Goal: Use online tool/utility: Utilize a website feature to perform a specific function

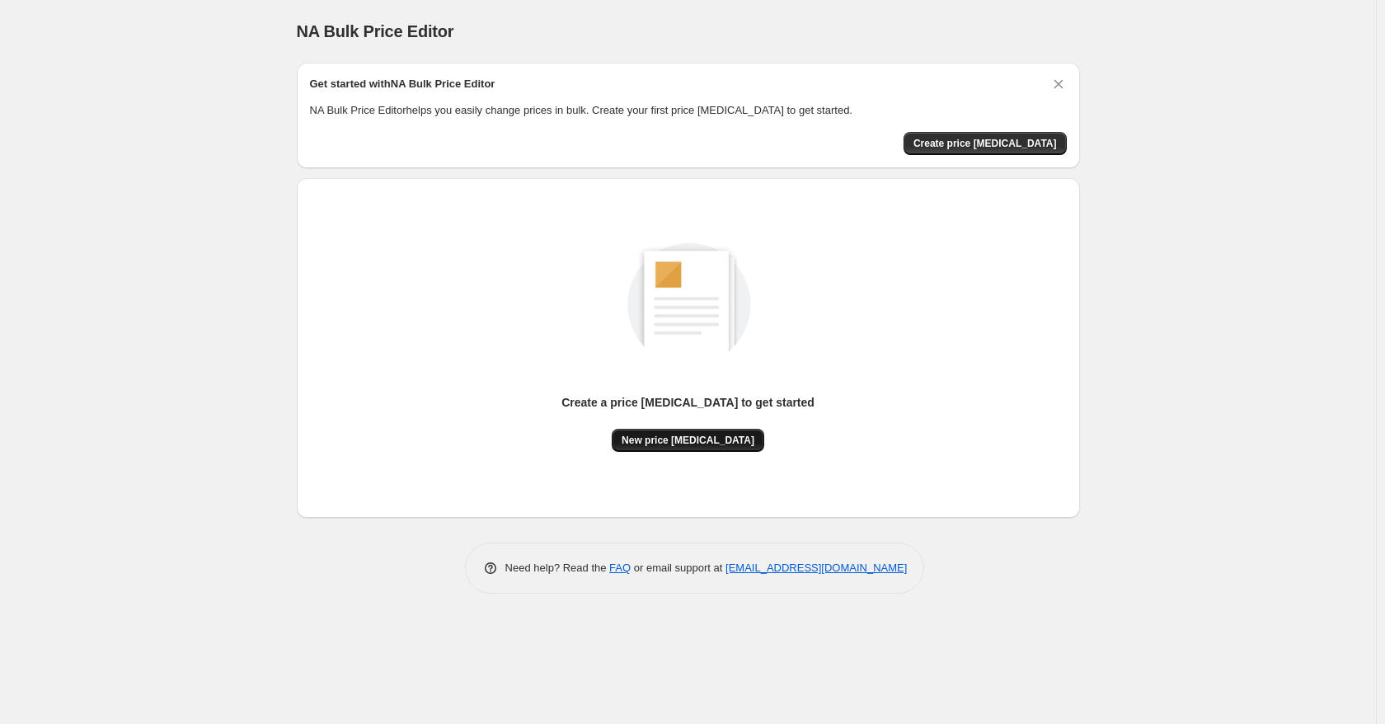
click at [681, 438] on span "New price [MEDICAL_DATA]" at bounding box center [688, 440] width 133 height 13
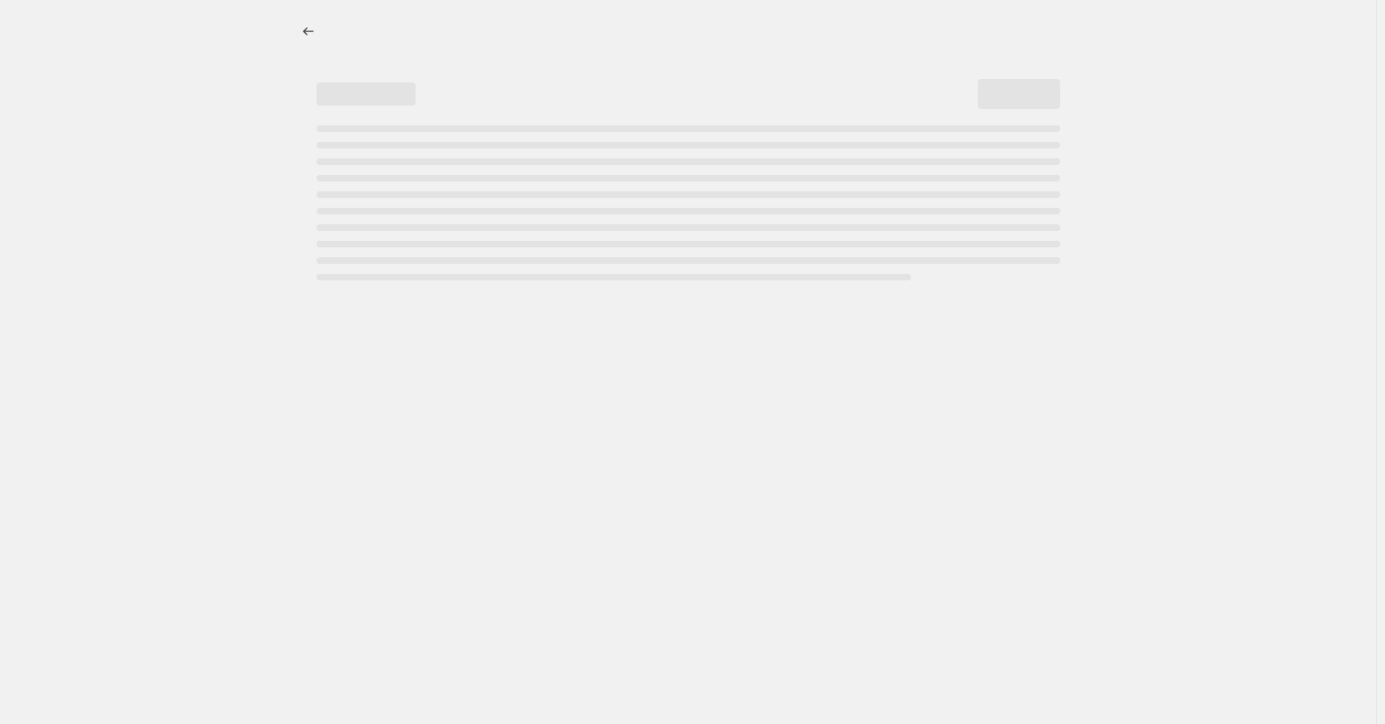
select select "percentage"
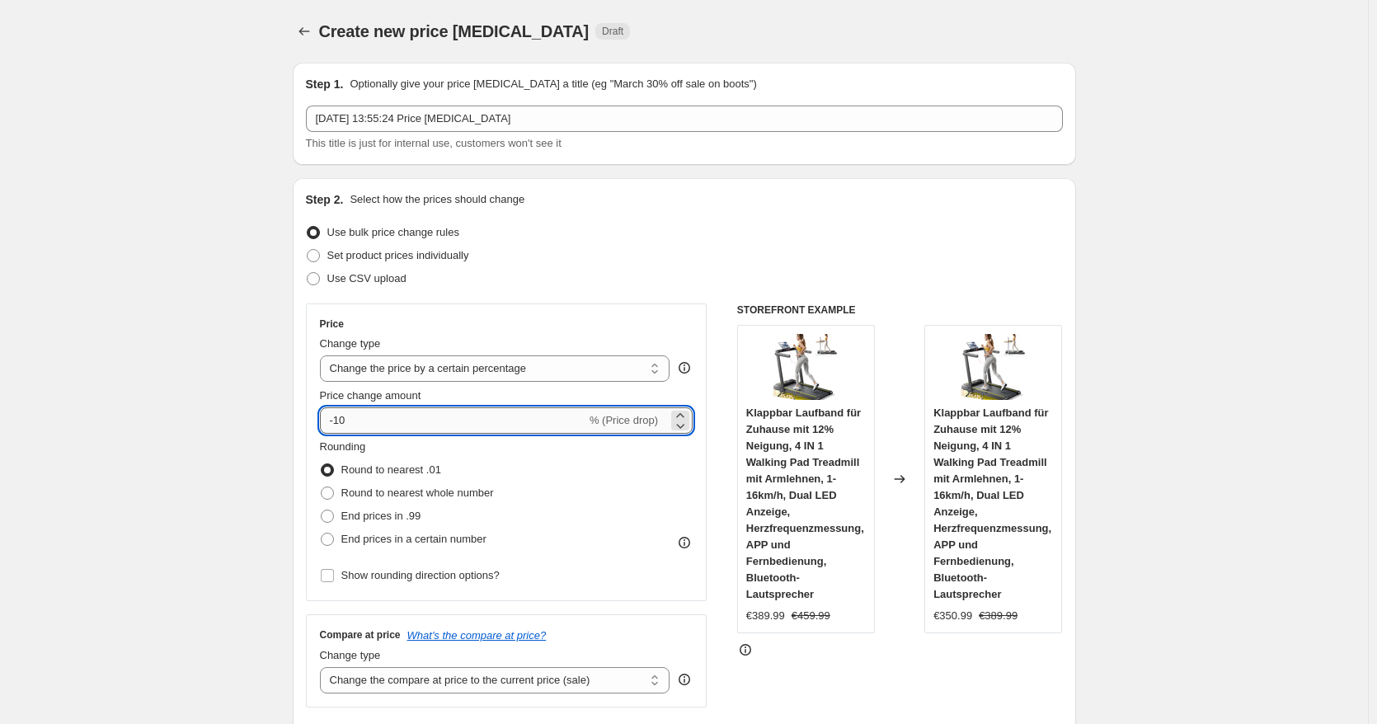
click at [462, 418] on input "-10" at bounding box center [453, 420] width 266 height 26
type input "-1"
type input "-25"
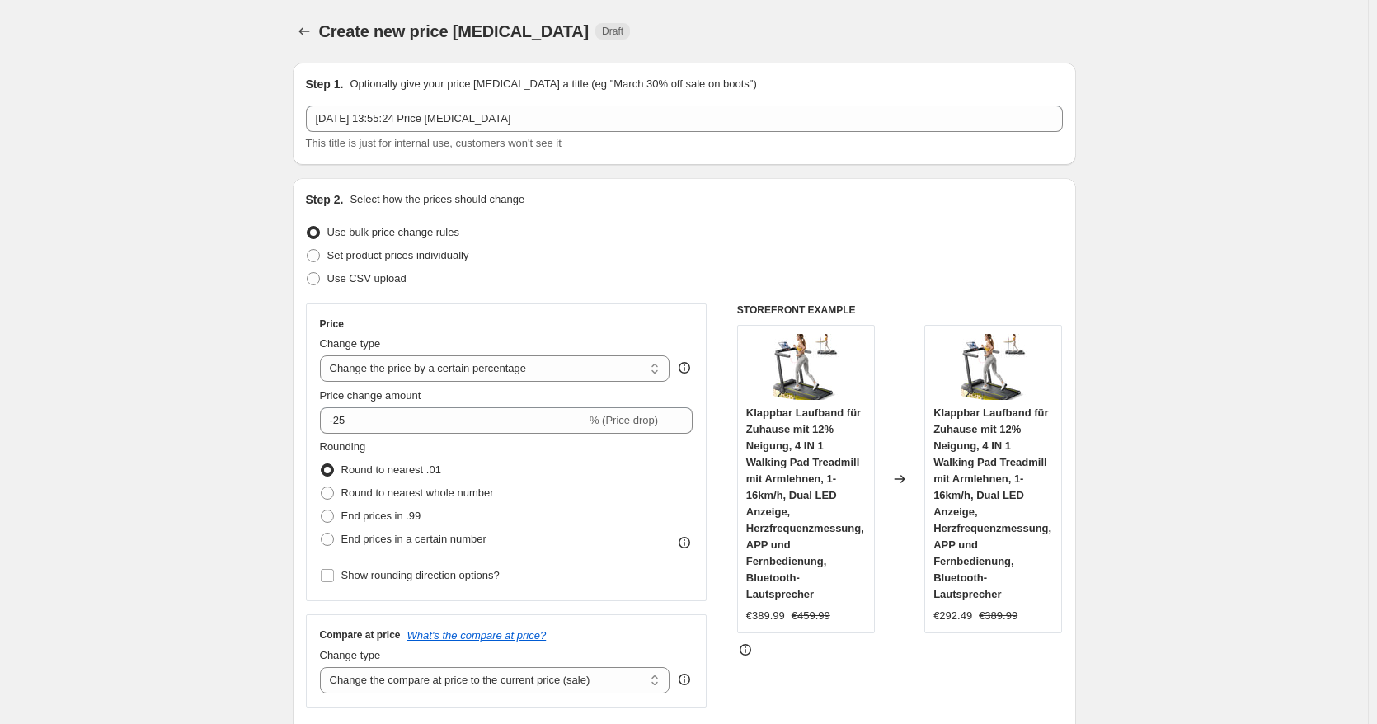
click at [705, 290] on div "Step 2. Select how the prices should change Use bulk price change rules Set pro…" at bounding box center [684, 467] width 757 height 552
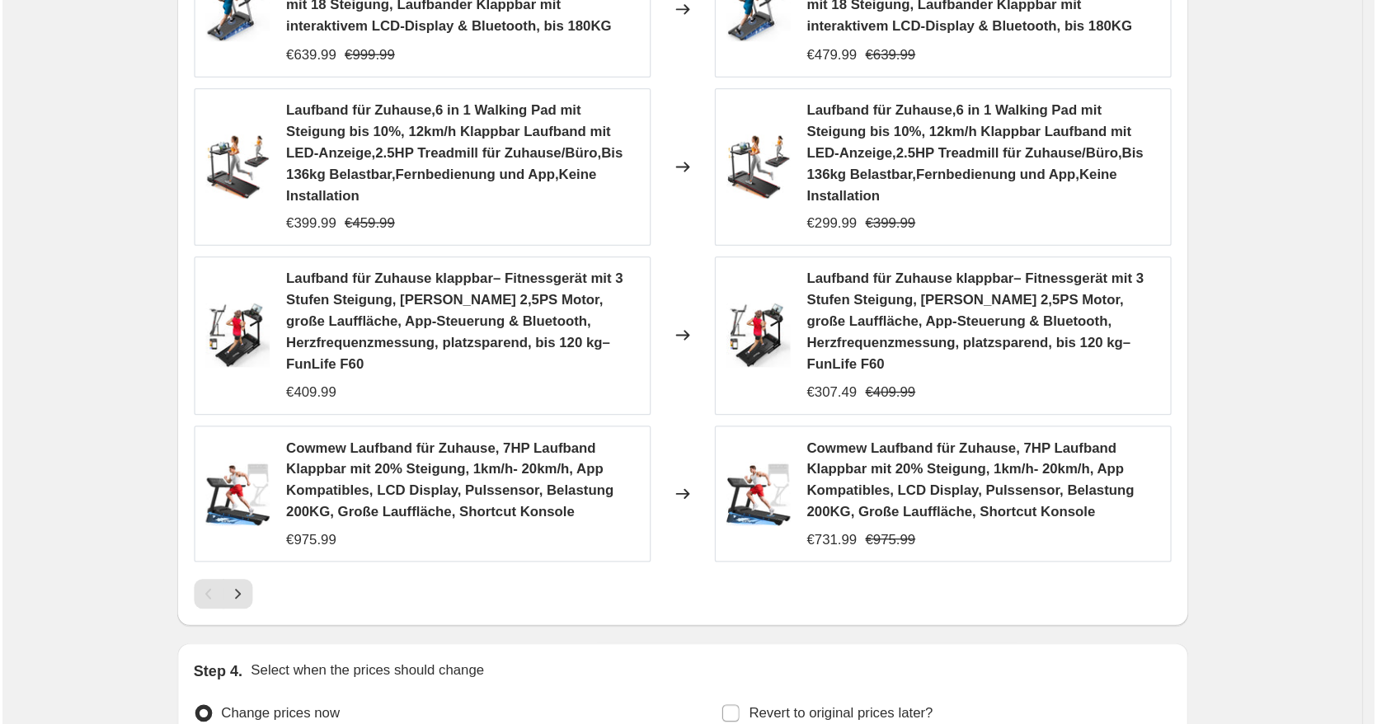
scroll to position [1133, 0]
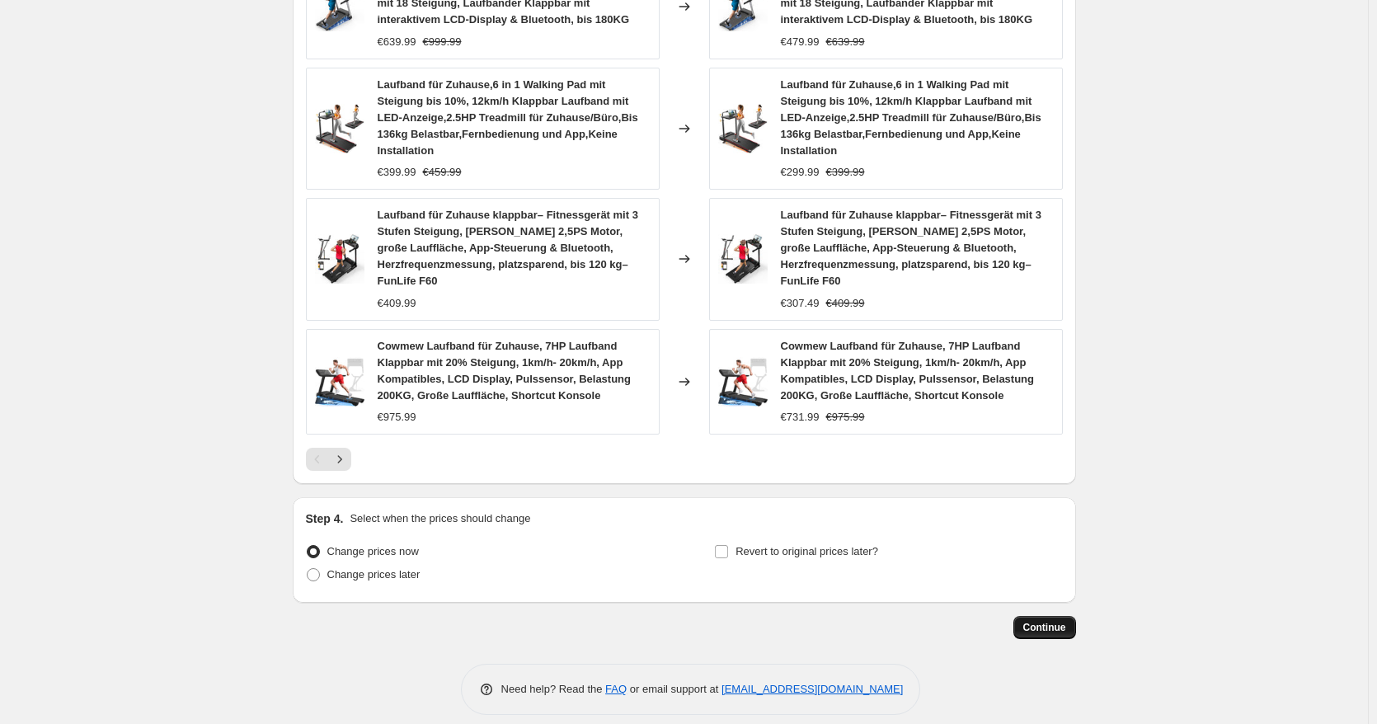
click at [1060, 621] on span "Continue" at bounding box center [1044, 627] width 43 height 13
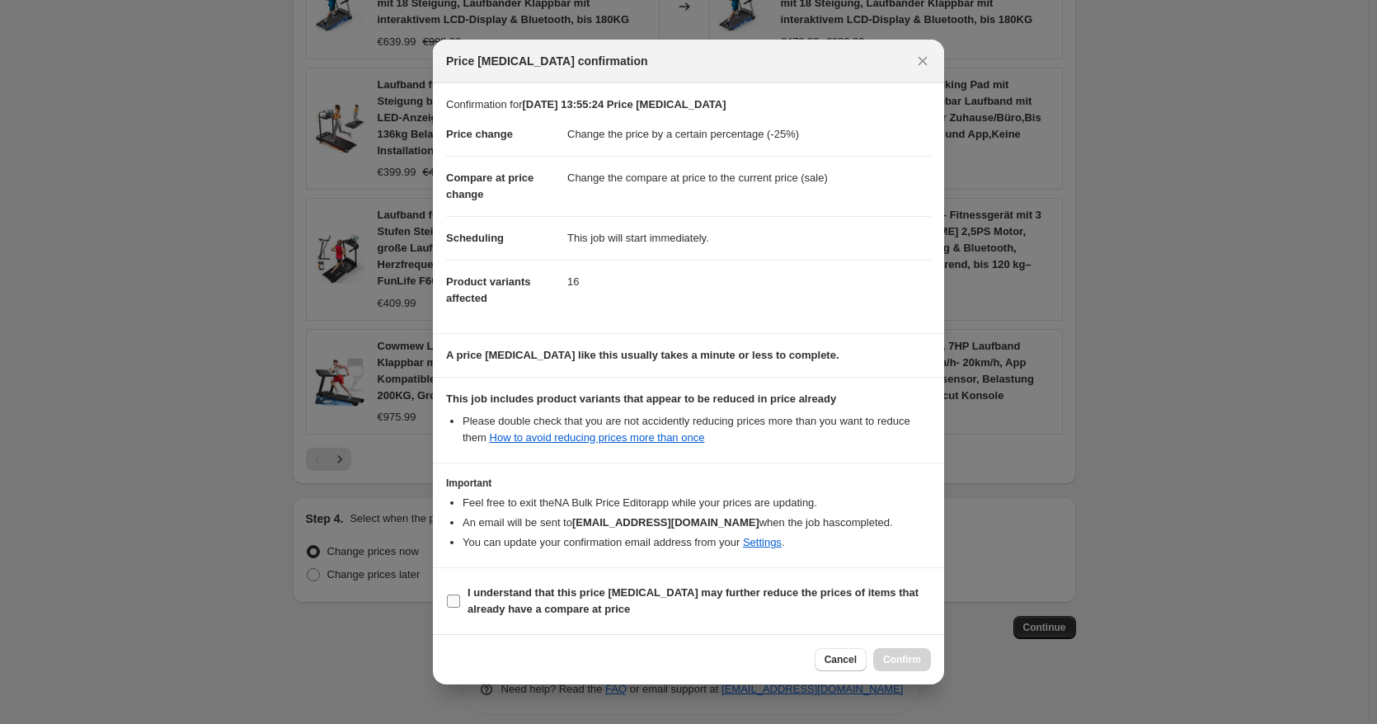
click at [697, 607] on span "I understand that this price [MEDICAL_DATA] may further reduce the prices of it…" at bounding box center [698, 601] width 463 height 33
click at [460, 607] on input "I understand that this price [MEDICAL_DATA] may further reduce the prices of it…" at bounding box center [453, 600] width 13 height 13
checkbox input "true"
click at [892, 653] on span "Confirm" at bounding box center [902, 659] width 38 height 13
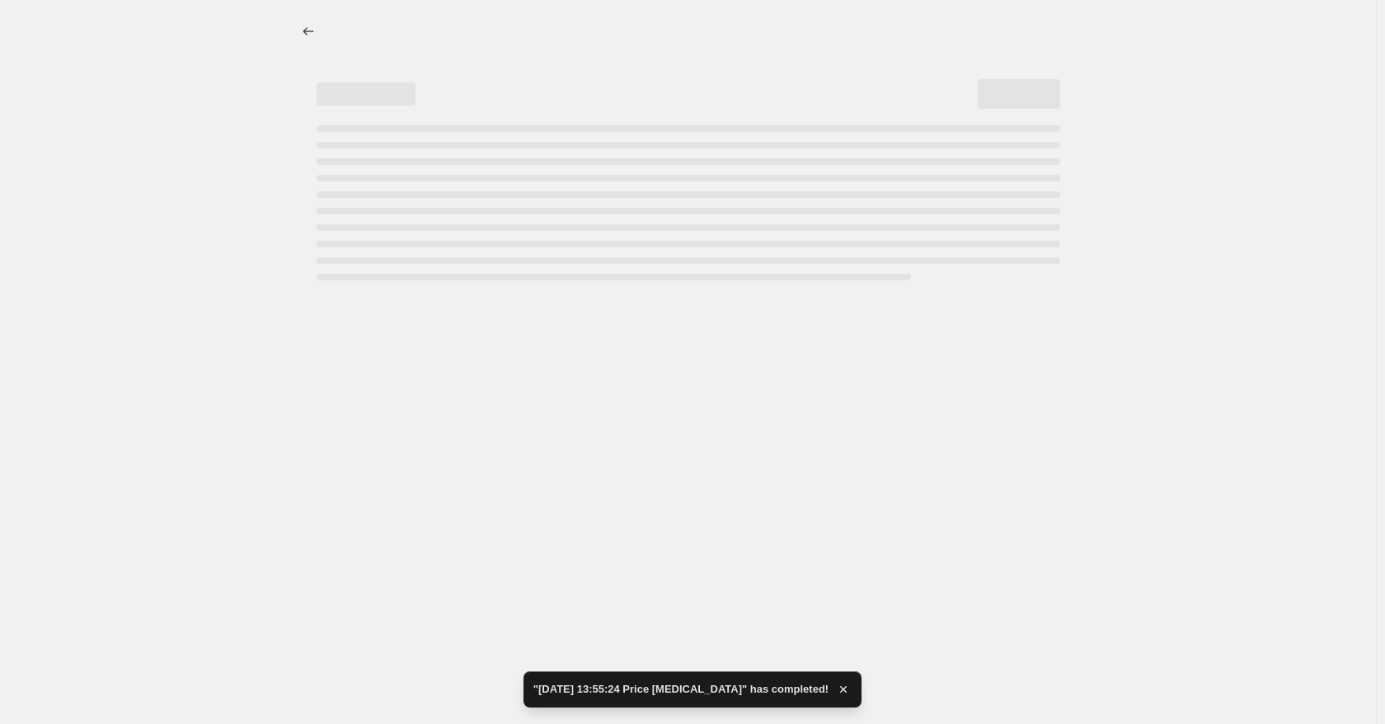
select select "percentage"
